Goal: Information Seeking & Learning: Learn about a topic

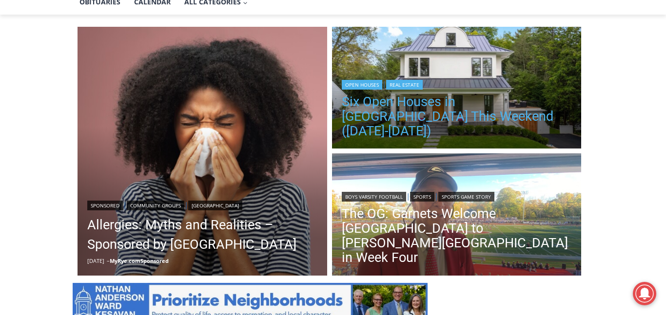
click at [366, 117] on link "Six Open Houses in [GEOGRAPHIC_DATA] This Weekend ([DATE]-[DATE])" at bounding box center [457, 117] width 230 height 44
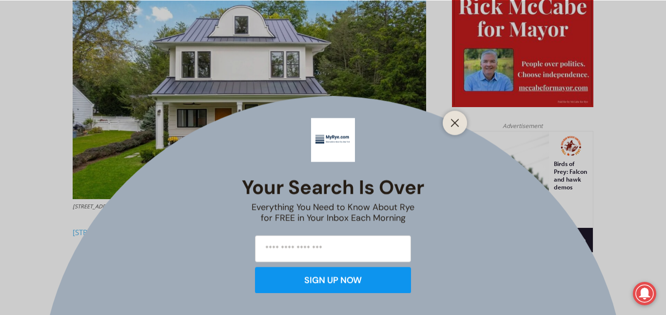
scroll to position [526, 0]
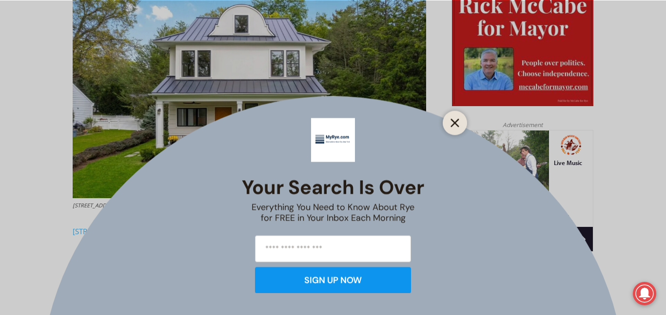
click at [456, 124] on line "Close" at bounding box center [454, 122] width 7 height 7
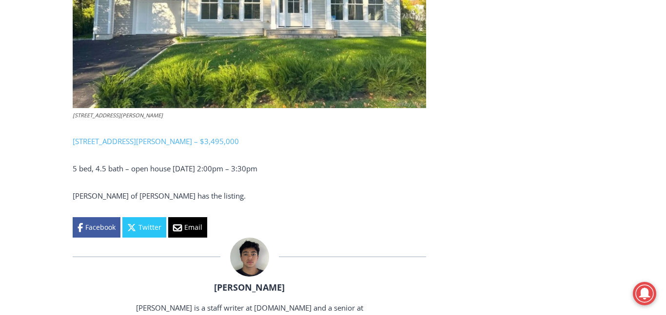
scroll to position [2417, 0]
